Goal: Check status

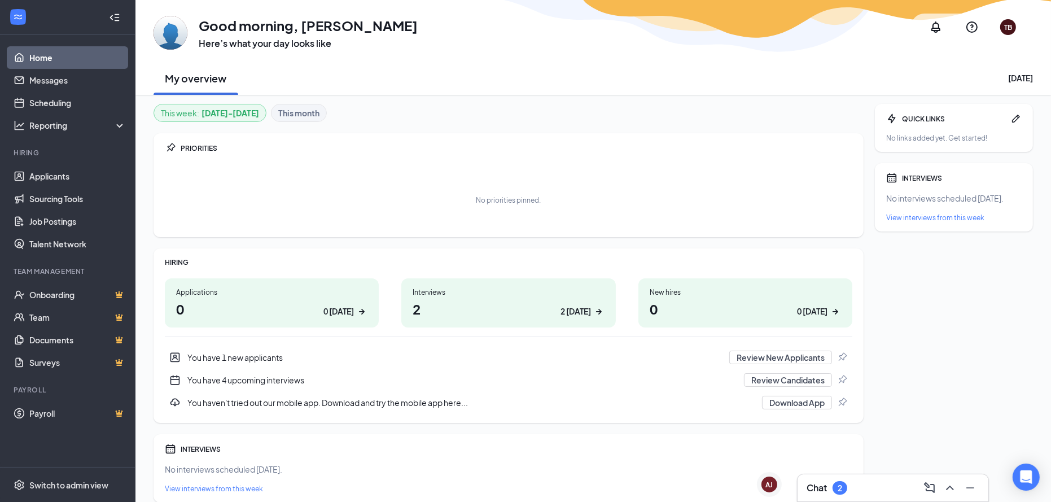
click at [576, 310] on div "2 [DATE]" at bounding box center [576, 311] width 30 height 12
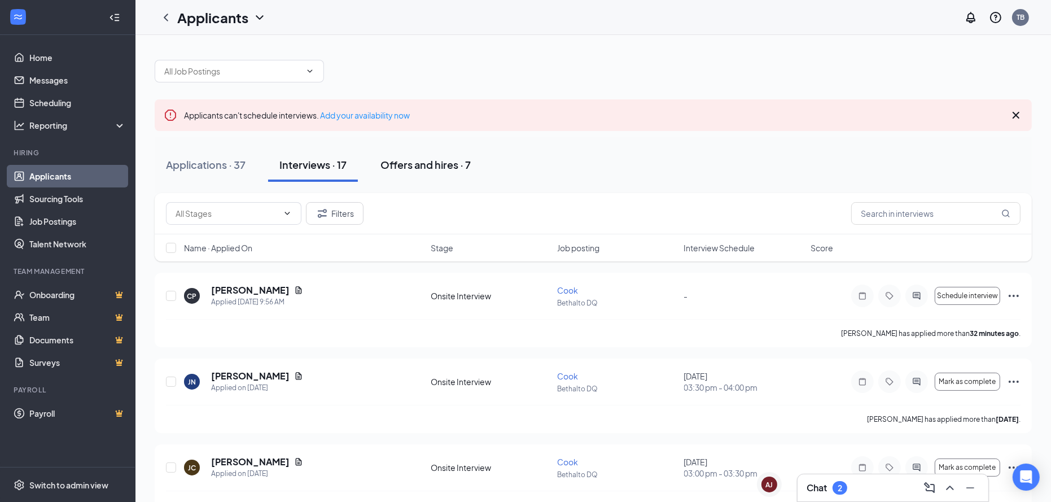
click at [449, 163] on div "Offers and hires · 7" at bounding box center [426, 165] width 90 height 14
